Goal: Task Accomplishment & Management: Manage account settings

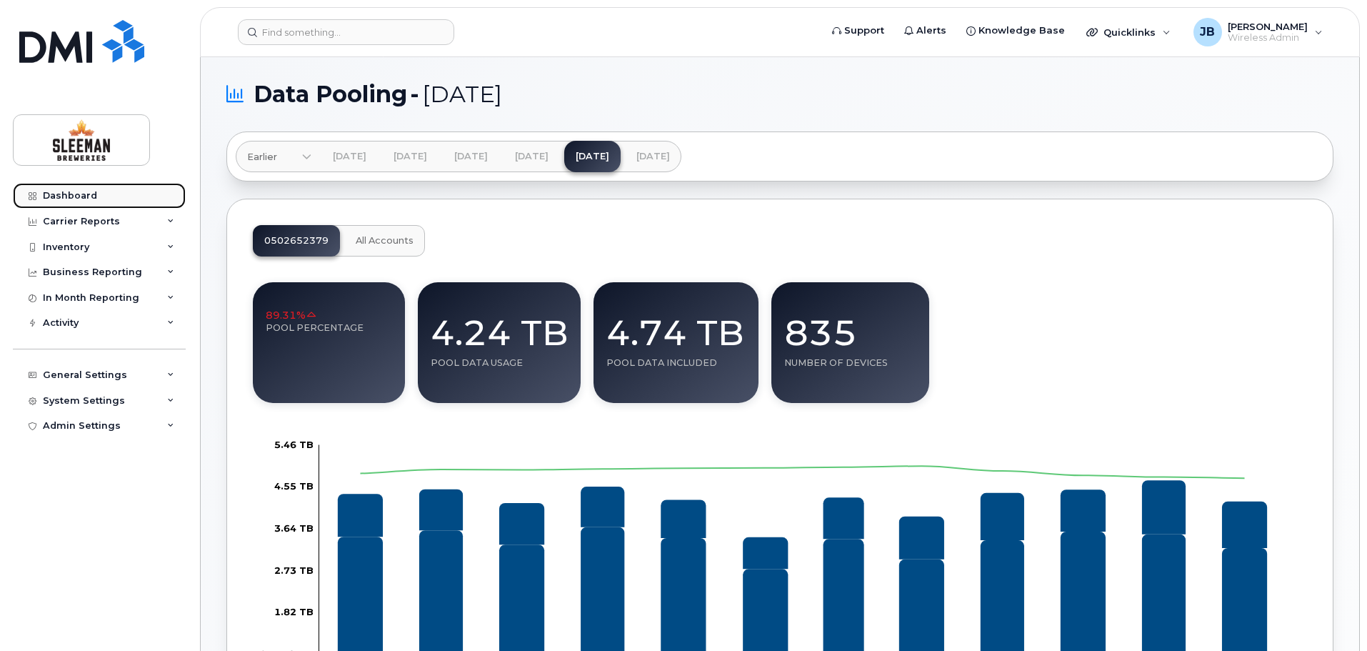
click at [73, 194] on div "Dashboard" at bounding box center [70, 195] width 54 height 11
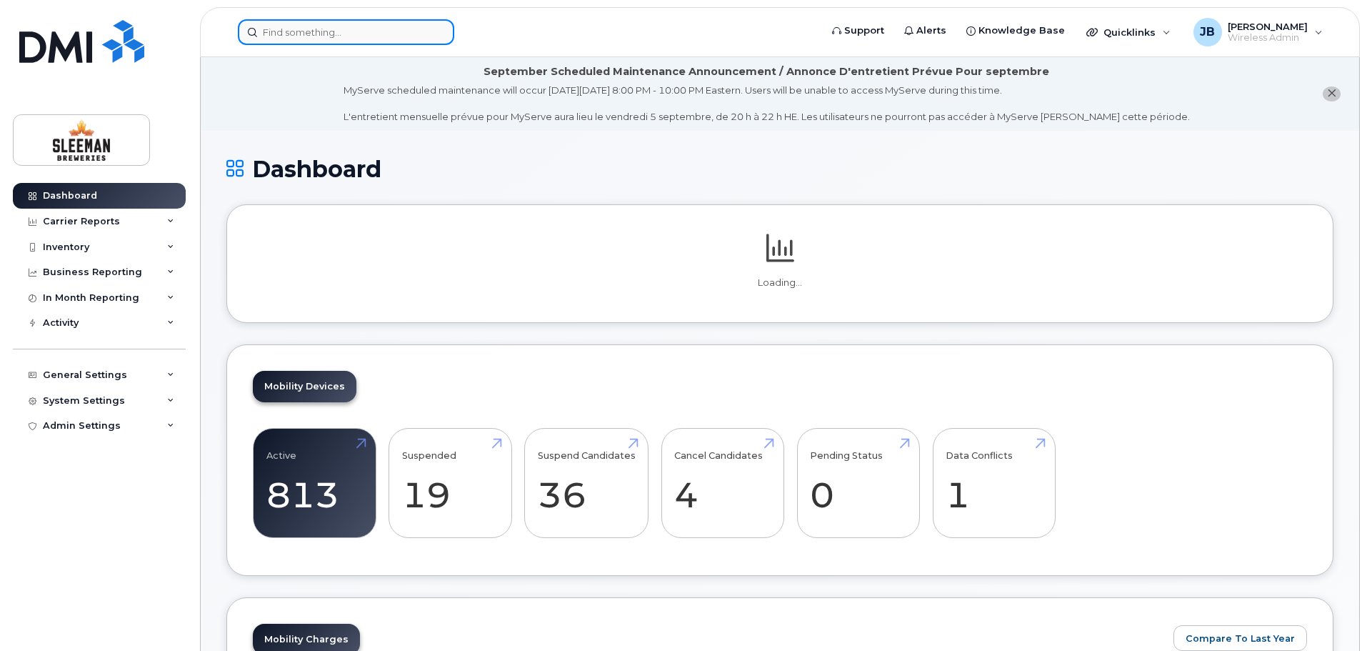
click at [333, 31] on input at bounding box center [346, 32] width 216 height 26
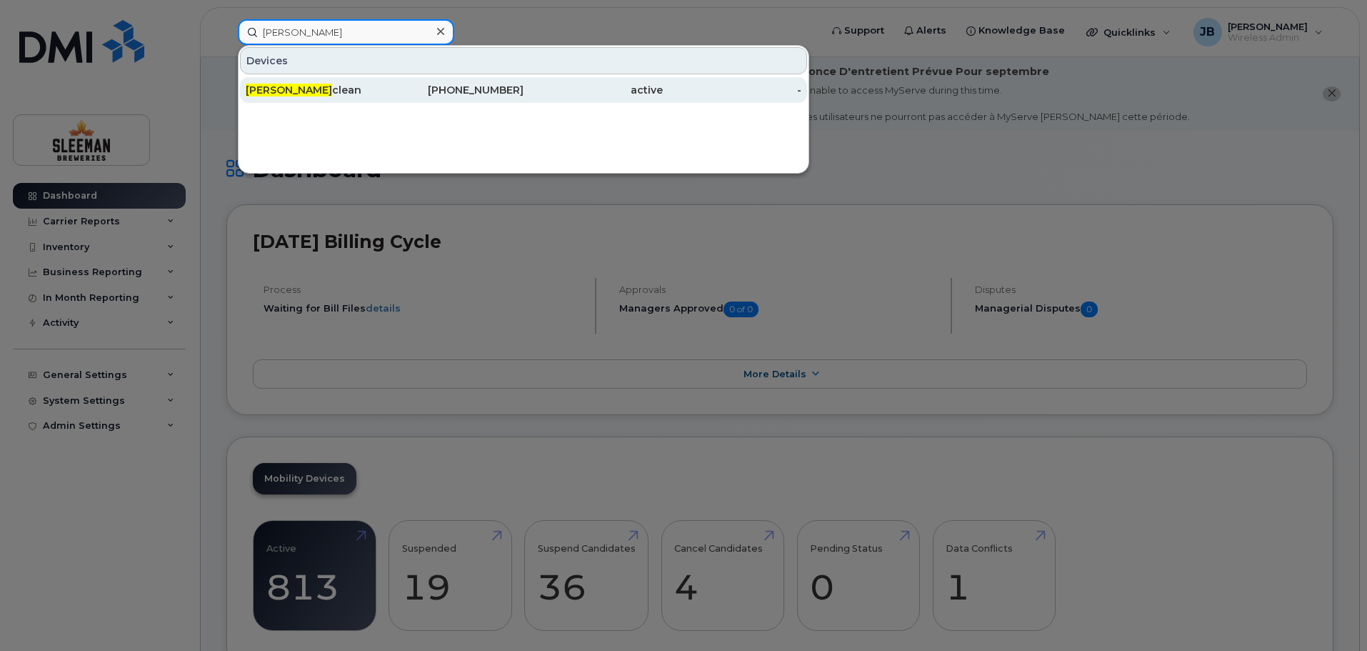
type input "lisa m"
click at [294, 90] on div "Lisa M clean" at bounding box center [315, 90] width 139 height 14
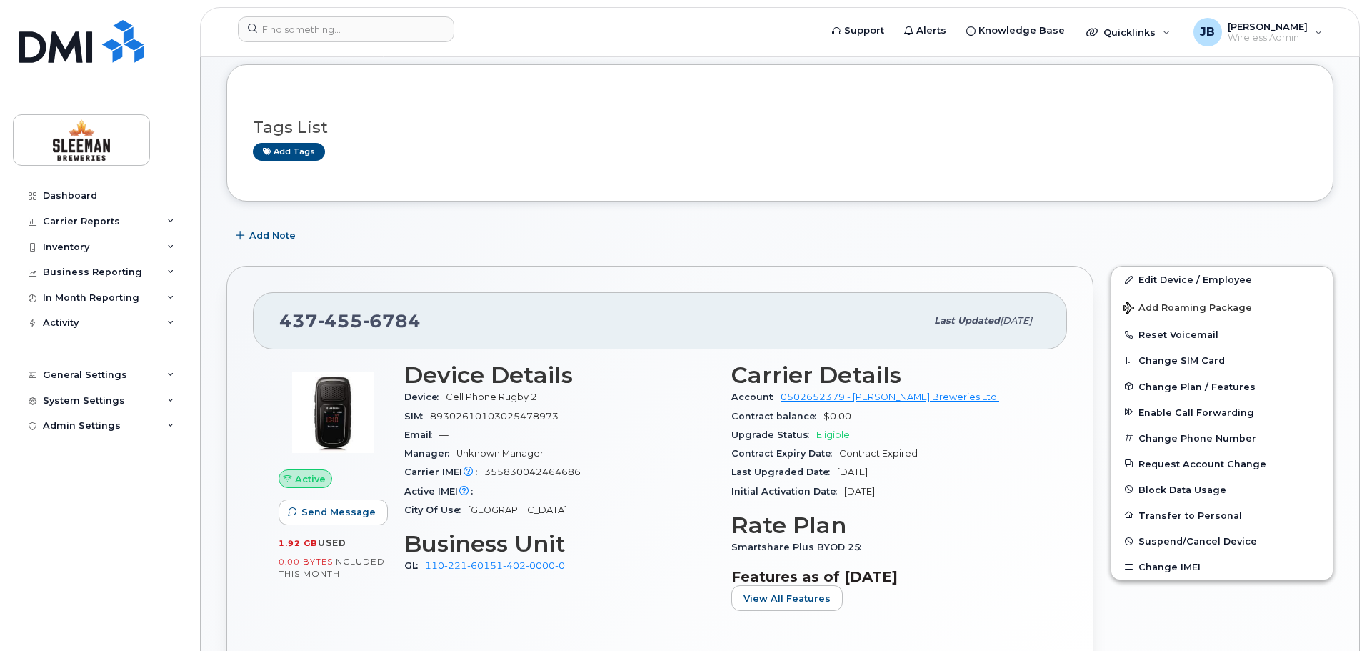
scroll to position [214, 0]
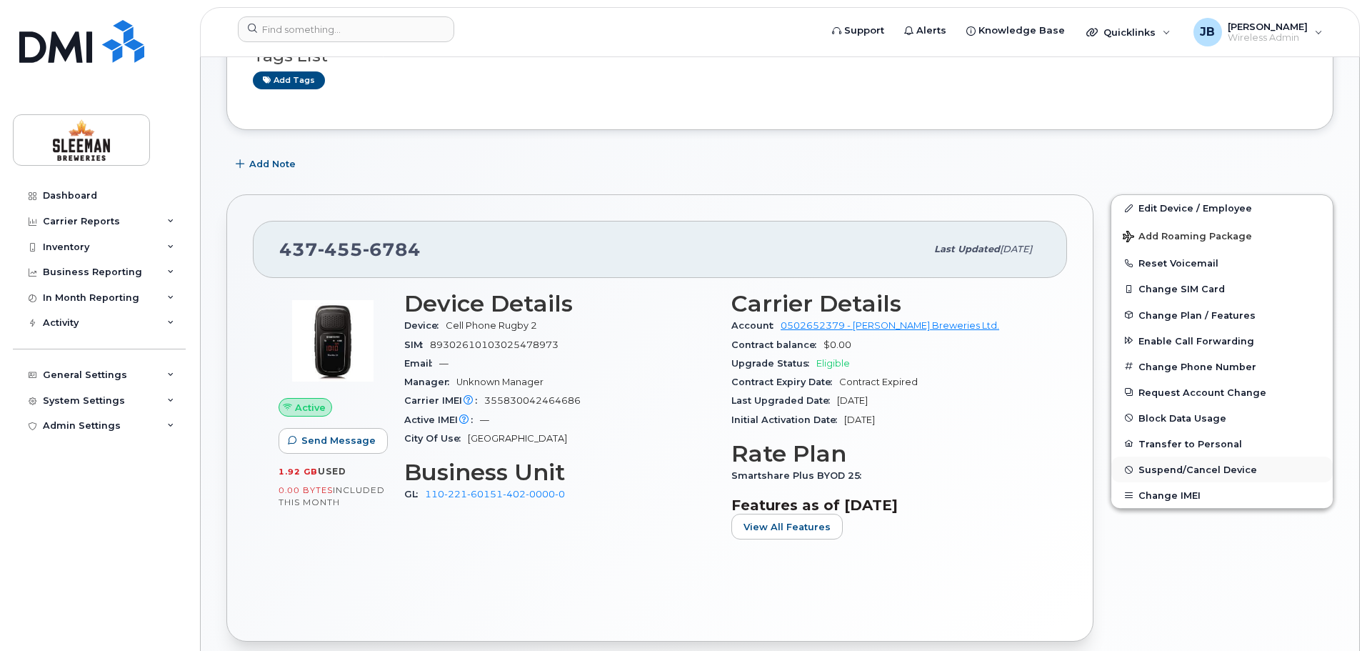
click at [1203, 468] on span "Suspend/Cancel Device" at bounding box center [1197, 469] width 119 height 11
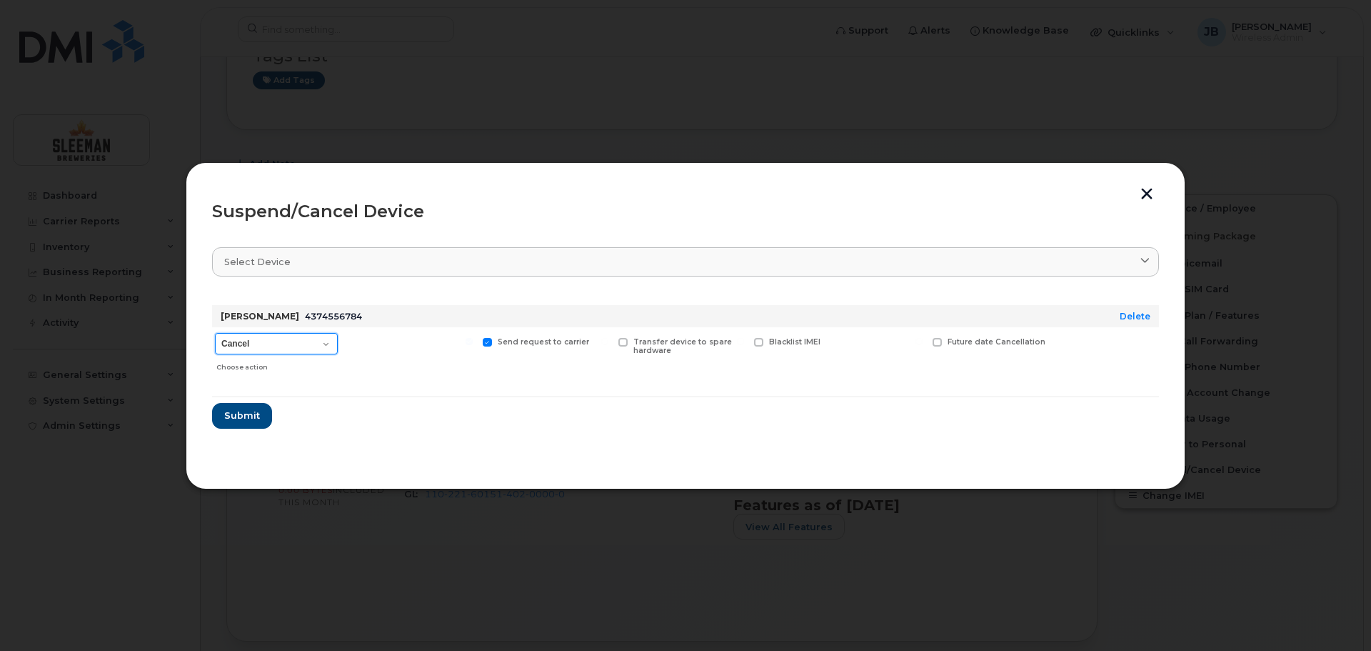
click at [334, 341] on select "Cancel Suspend - Extend Suspension Suspend - Reduced Rate Suspend - Full Rate S…" at bounding box center [276, 343] width 123 height 21
select select "[object Object]"
click at [215, 333] on select "Cancel Suspend - Extend Suspension Suspend - Reduced Rate Suspend - Full Rate S…" at bounding box center [276, 343] width 123 height 21
click at [229, 408] on span "Submit" at bounding box center [242, 415] width 36 height 14
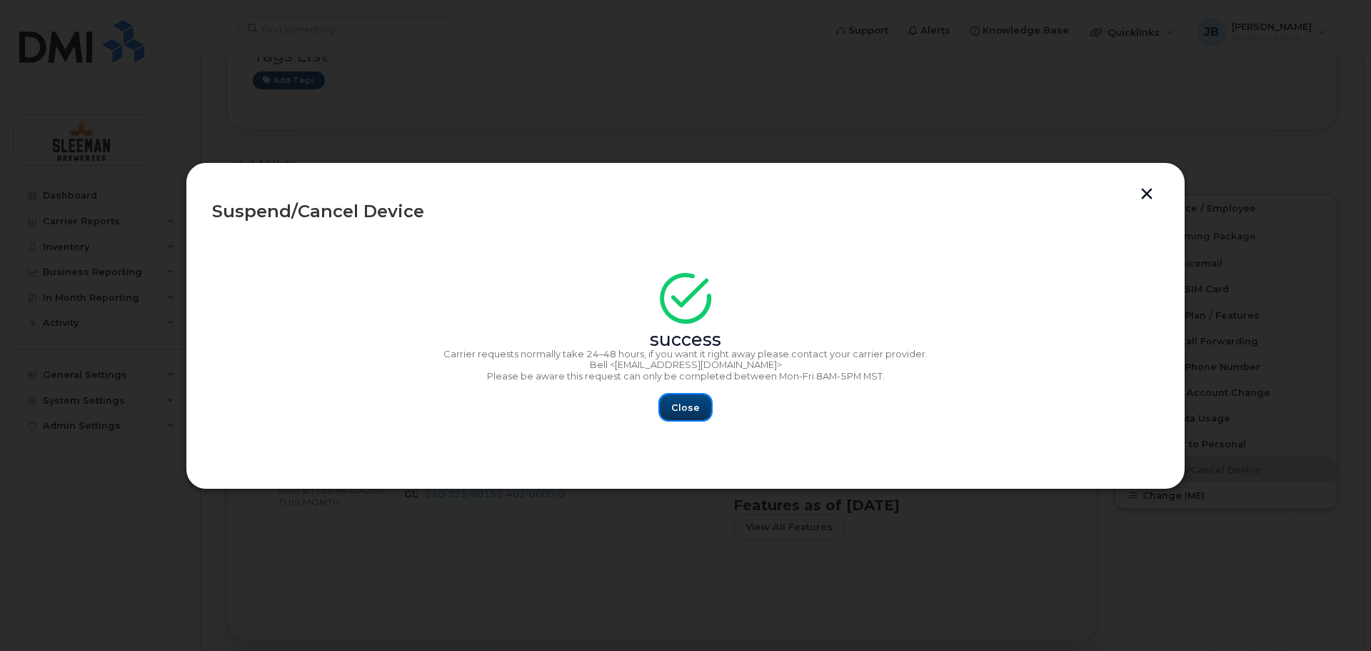
click at [693, 411] on span "Close" at bounding box center [685, 408] width 29 height 14
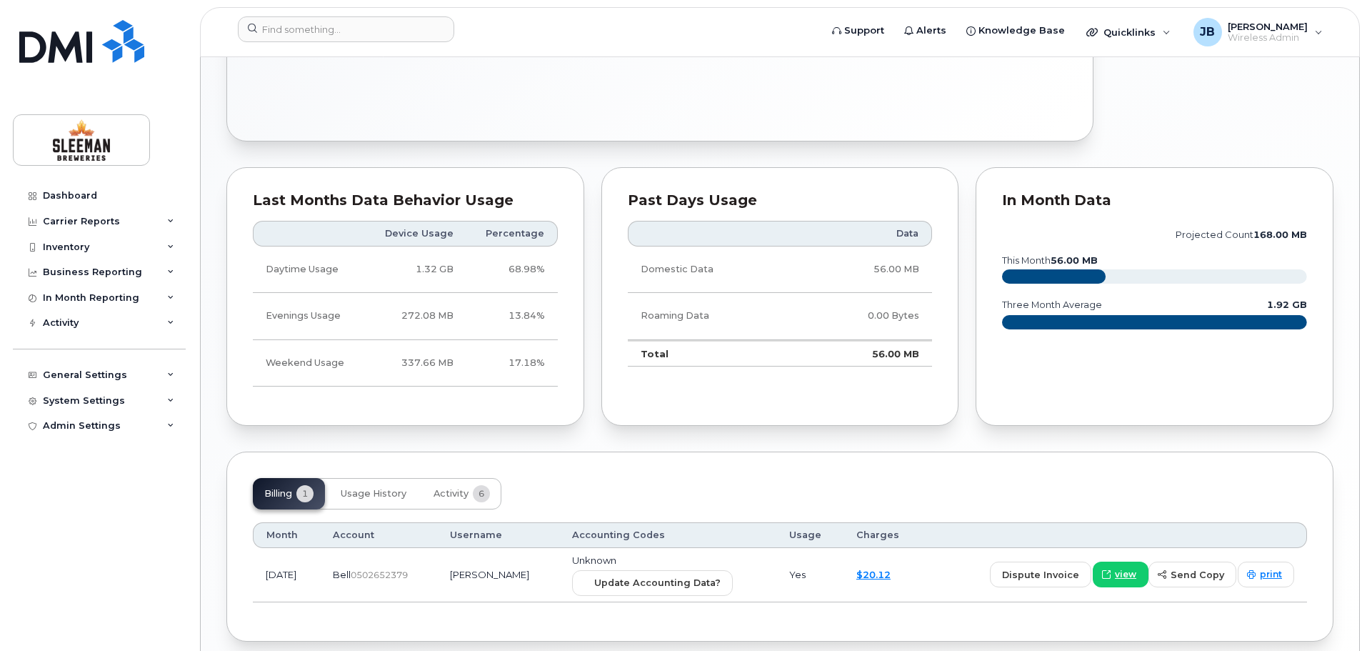
scroll to position [776, 0]
